Goal: Find specific page/section: Locate a particular part of the current website

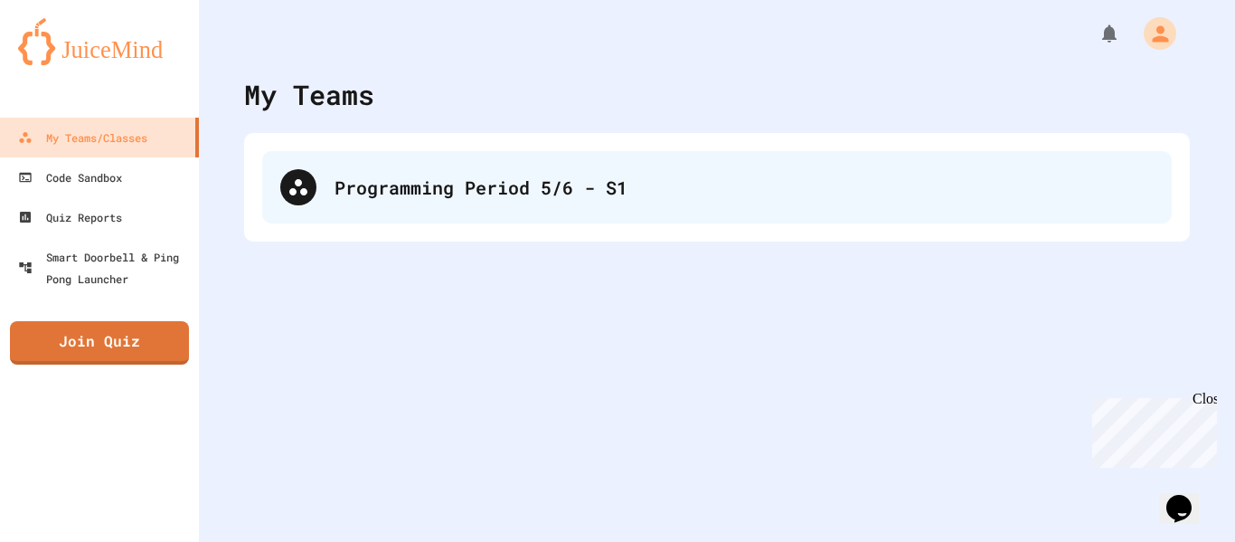
click at [513, 197] on div "Programming Period 5/6 - S1" at bounding box center [744, 187] width 819 height 27
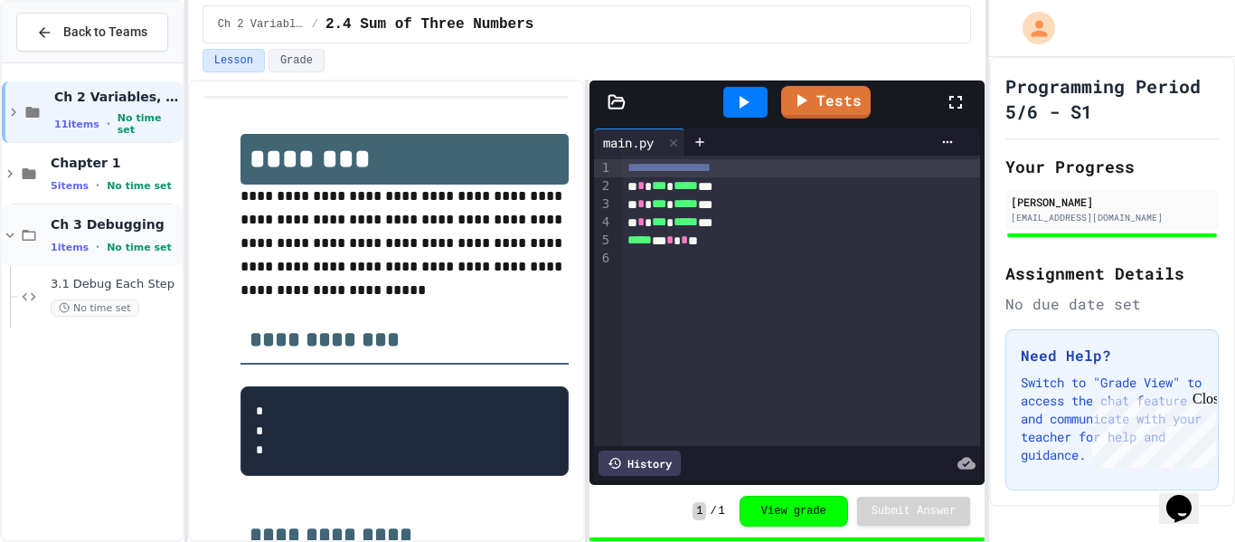
click at [146, 225] on span "Ch 3 Debugging" at bounding box center [115, 224] width 128 height 16
click at [143, 220] on span "Ch 3 Debugging" at bounding box center [115, 224] width 128 height 16
click at [123, 294] on div "3.1 Debug Each Step No time set" at bounding box center [115, 297] width 128 height 40
